Goal: Task Accomplishment & Management: Use online tool/utility

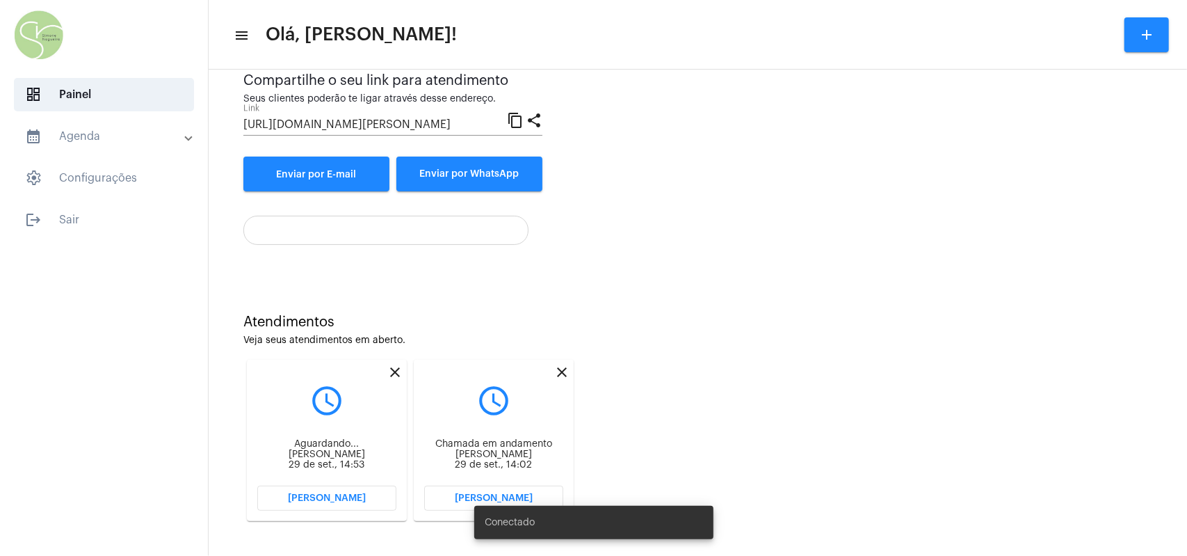
scroll to position [143, 0]
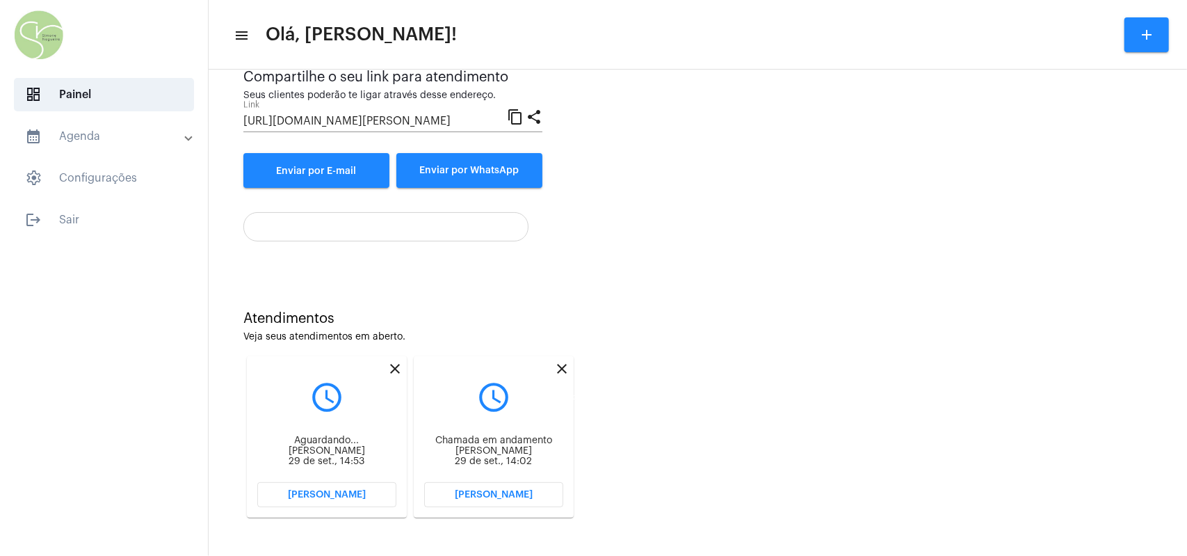
click at [565, 316] on mat-icon "close" at bounding box center [562, 368] width 17 height 17
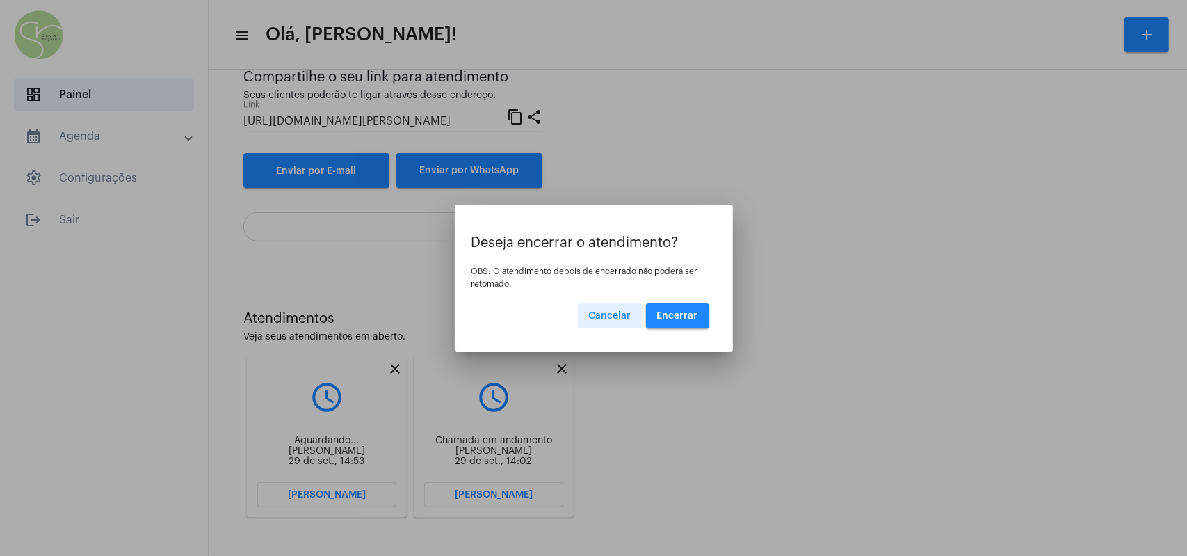
click at [571, 316] on span "Encerrar" at bounding box center [677, 316] width 41 height 10
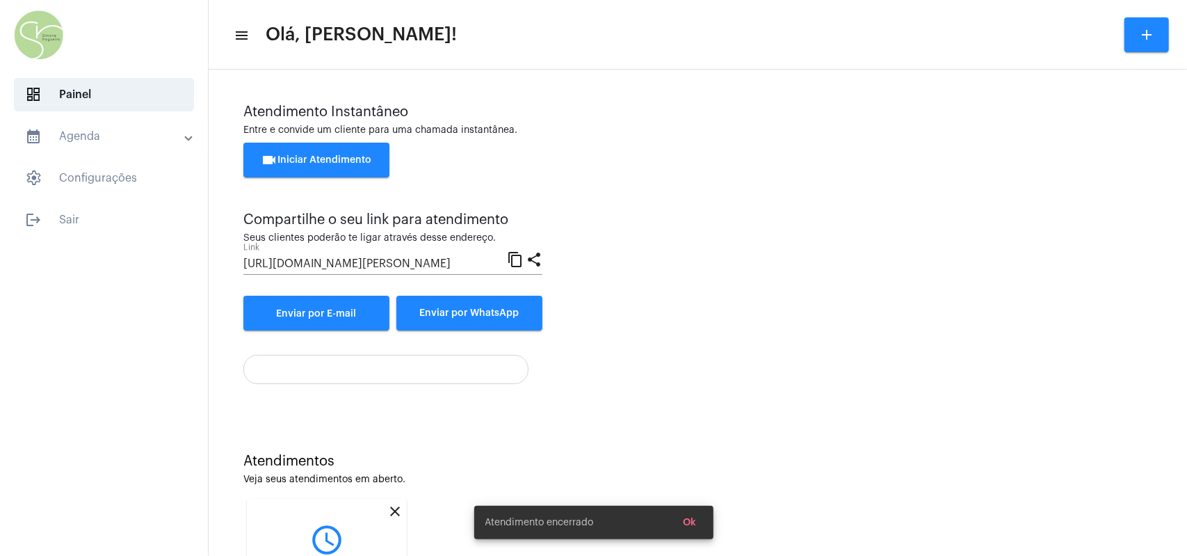
scroll to position [143, 0]
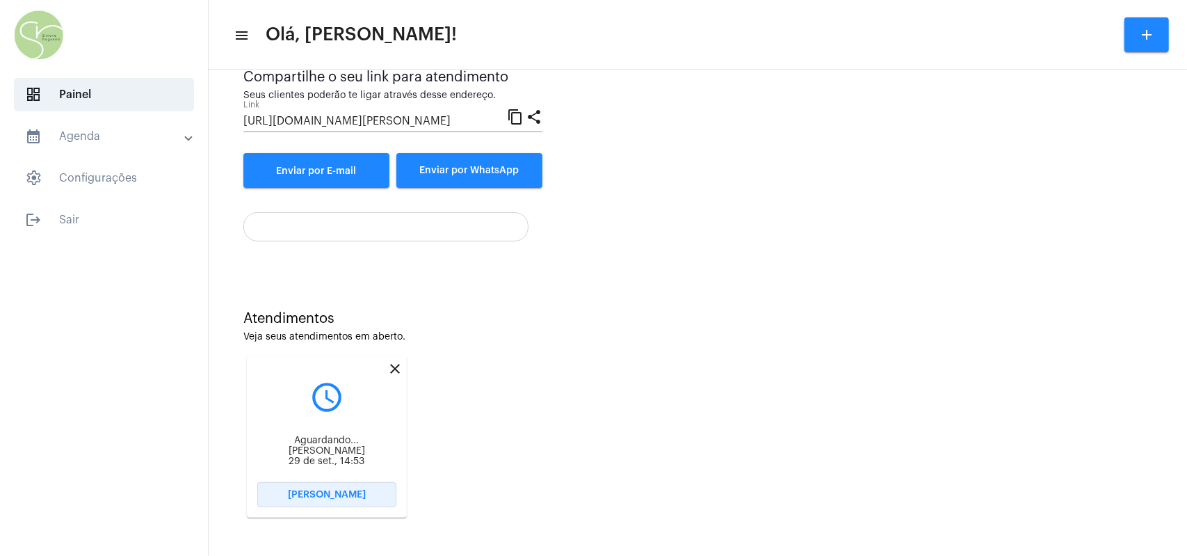
click at [337, 316] on span "[PERSON_NAME]" at bounding box center [327, 495] width 78 height 10
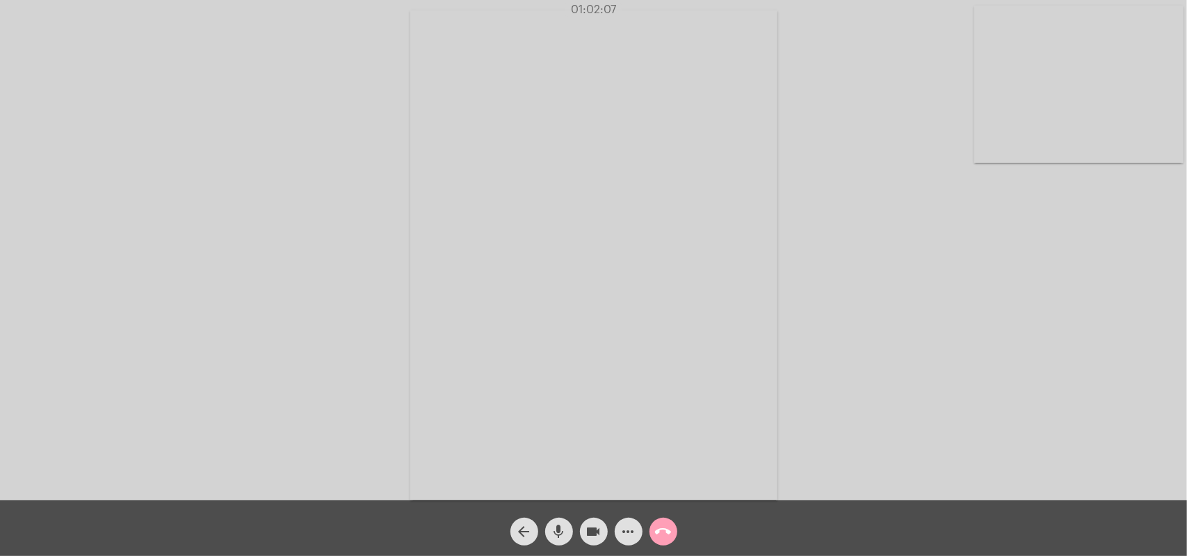
click at [571, 316] on mat-icon "call_end" at bounding box center [663, 531] width 17 height 17
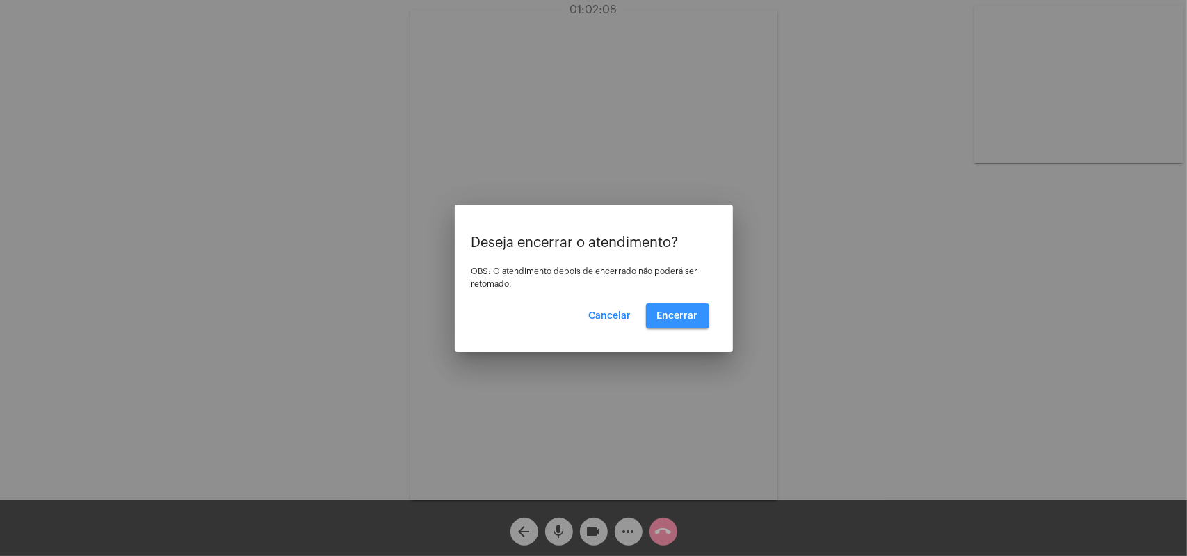
click at [571, 308] on button "Encerrar" at bounding box center [677, 315] width 63 height 25
